Goal: Navigation & Orientation: Find specific page/section

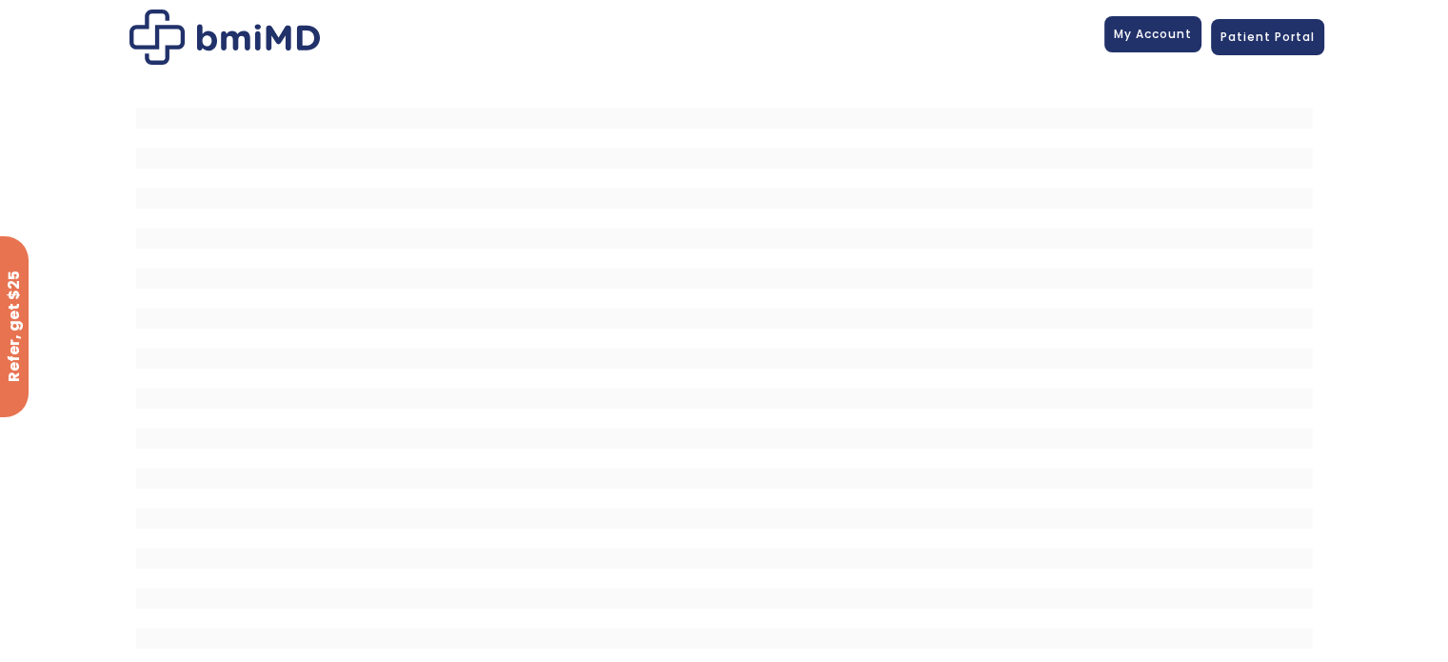
click at [1147, 27] on span "My Account" at bounding box center [1153, 34] width 78 height 16
